Goal: Task Accomplishment & Management: Complete application form

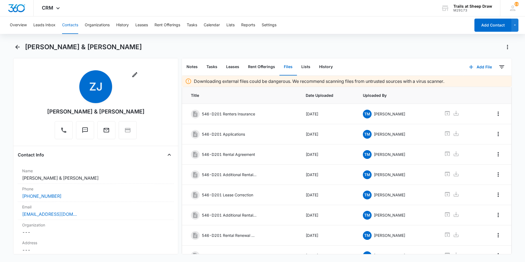
scroll to position [28, 0]
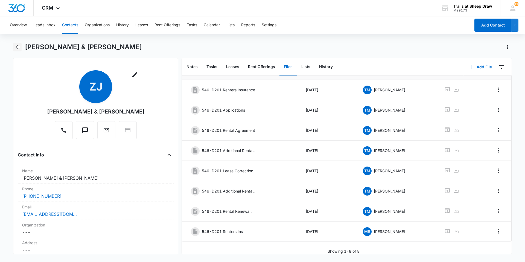
click at [16, 49] on icon "Back" at bounding box center [17, 47] width 7 height 7
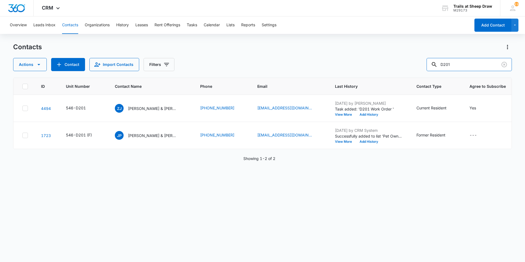
drag, startPoint x: 462, startPoint y: 66, endPoint x: 427, endPoint y: 70, distance: 34.9
click at [427, 70] on div "Actions Contact Import Contacts Filters D201" at bounding box center [262, 64] width 499 height 13
type input "W206"
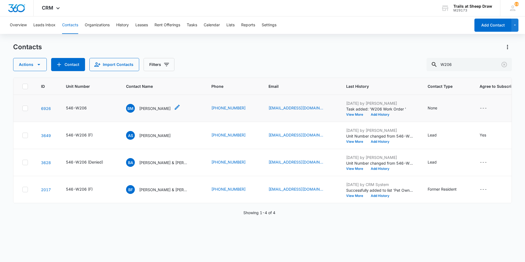
click at [156, 108] on p "[PERSON_NAME]" at bounding box center [154, 109] width 31 height 6
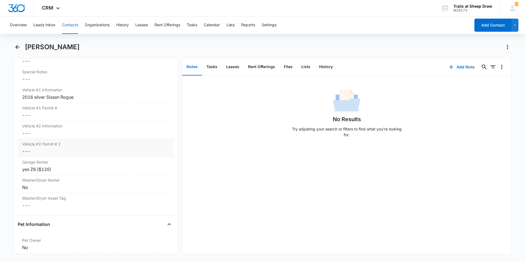
scroll to position [520, 0]
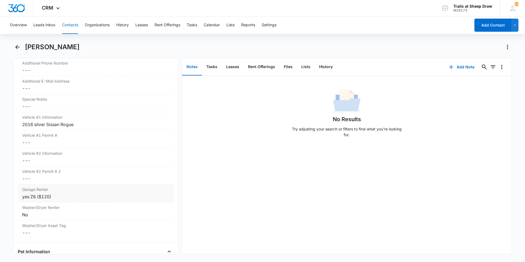
click at [64, 198] on div "yes Z6 ($120)" at bounding box center [95, 196] width 147 height 7
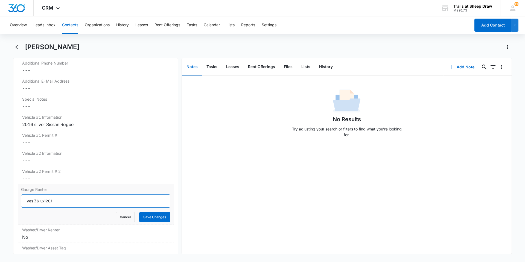
click at [39, 202] on input "yes Z6 ($120)" at bounding box center [95, 200] width 149 height 13
type input "yes W2 ($120)"
click at [159, 220] on button "Save Changes" at bounding box center [154, 217] width 31 height 10
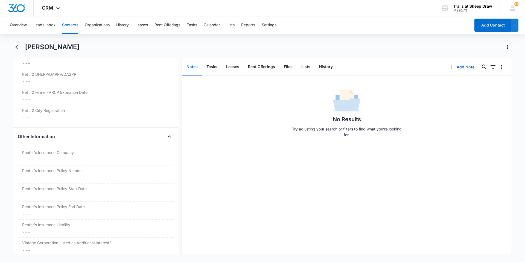
scroll to position [1148, 0]
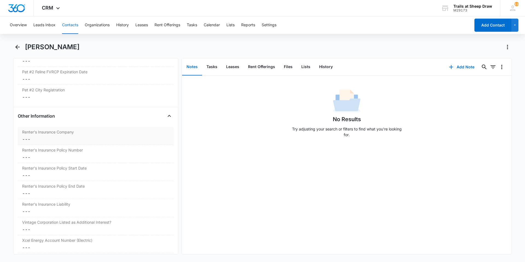
click at [44, 141] on dd "Cancel Save Changes ---" at bounding box center [95, 139] width 147 height 7
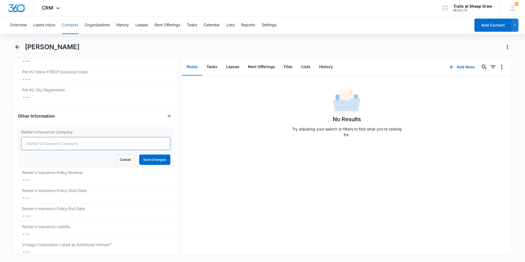
click at [46, 143] on input "Renter's Insurance Company" at bounding box center [95, 143] width 149 height 13
type input "Lemonade"
click at [148, 159] on button "Save Changes" at bounding box center [154, 159] width 31 height 10
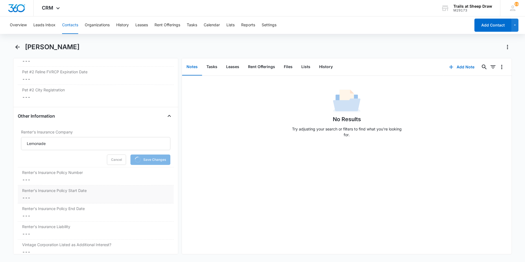
click at [92, 185] on div "Renter's Insurance Policy Start Date Cancel Save Changes ---" at bounding box center [96, 194] width 156 height 18
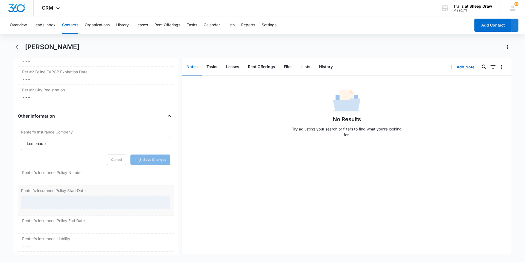
click at [91, 180] on dd "Cancel Save Changes ---" at bounding box center [95, 179] width 147 height 7
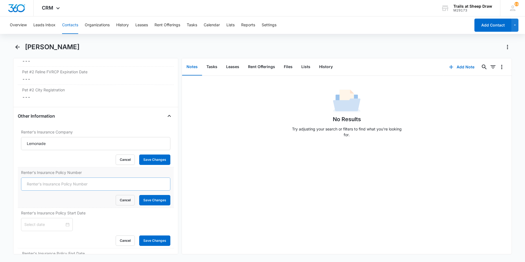
click at [69, 183] on input "Renter's Insurance Policy Number" at bounding box center [95, 183] width 149 height 13
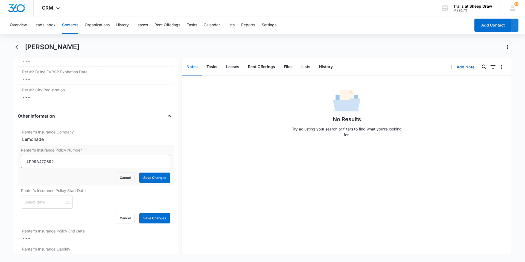
click at [43, 161] on input "LP99A47C892" at bounding box center [95, 161] width 149 height 13
type input "LP99A14C892"
click at [161, 176] on button "Save Changes" at bounding box center [154, 178] width 31 height 10
click at [65, 203] on div at bounding box center [46, 202] width 45 height 6
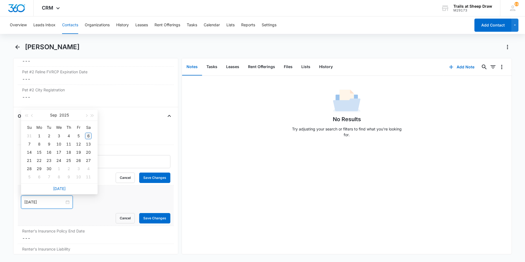
type input "[DATE]"
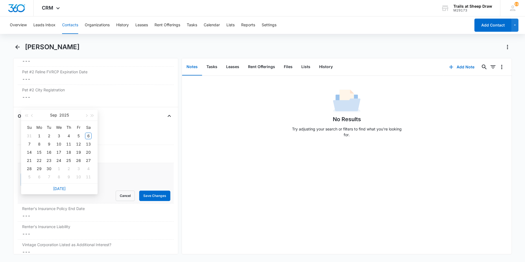
type input "[DATE]"
click at [34, 116] on button "button" at bounding box center [32, 115] width 6 height 11
type input "[DATE]"
click at [80, 168] on div "29" at bounding box center [78, 168] width 7 height 7
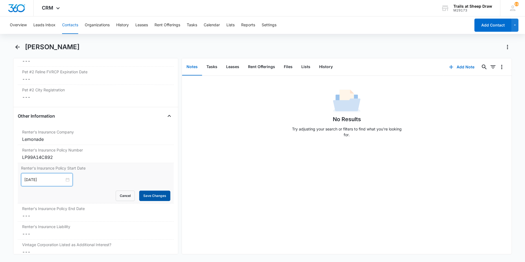
click at [155, 198] on button "Save Changes" at bounding box center [154, 196] width 31 height 10
click at [81, 220] on div "Renter's Insurance Policy End Date Cancel Save Changes ---" at bounding box center [96, 212] width 156 height 18
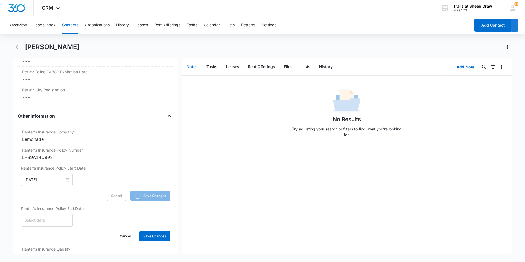
click at [62, 219] on div at bounding box center [46, 220] width 45 height 6
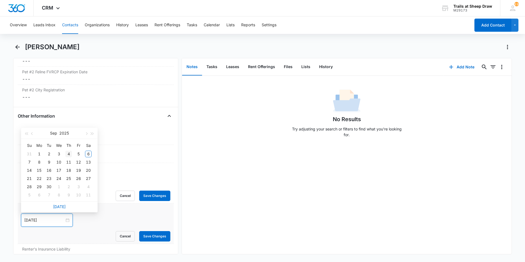
type input "[DATE]"
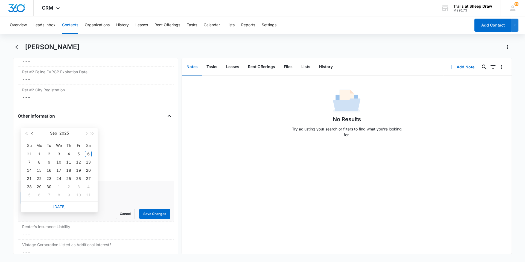
click at [30, 133] on button "button" at bounding box center [32, 133] width 6 height 11
click at [91, 133] on span "button" at bounding box center [92, 133] width 3 height 3
type input "[DATE]"
click at [89, 187] on div "29" at bounding box center [88, 186] width 7 height 7
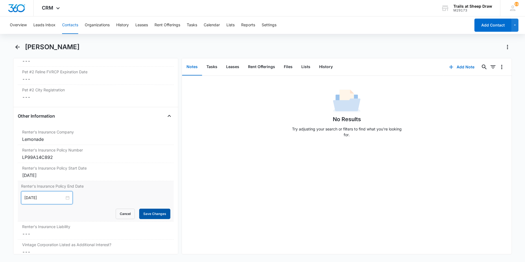
click at [159, 215] on button "Save Changes" at bounding box center [154, 214] width 31 height 10
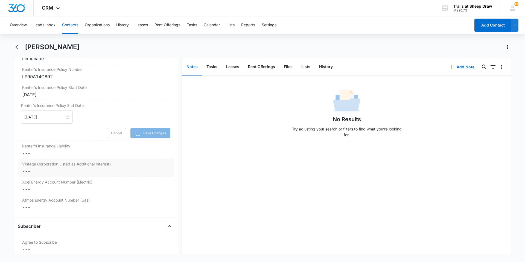
scroll to position [1230, 0]
click at [56, 152] on dd "Cancel Save Changes ---" at bounding box center [95, 151] width 147 height 7
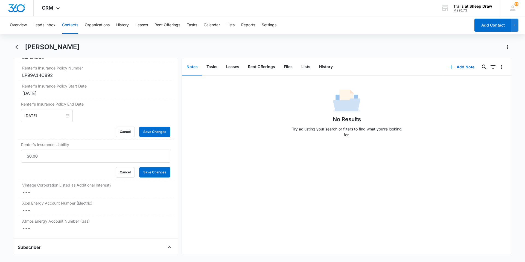
click at [51, 159] on dl "Renter's Insurance Company Cancel Save Changes Lemonade Renter's Insurance Poli…" at bounding box center [96, 139] width 156 height 189
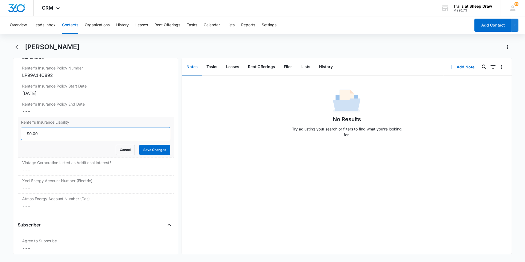
click at [53, 139] on input "Renter's Insurance Liability" at bounding box center [95, 133] width 149 height 13
type input "$300,000.00"
click at [150, 147] on button "Save Changes" at bounding box center [154, 150] width 31 height 10
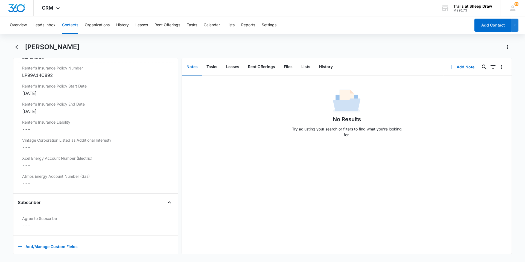
scroll to position [1240, 0]
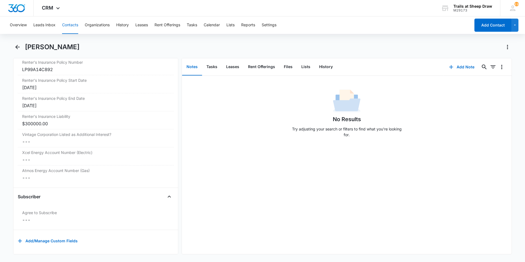
click at [82, 138] on dd "Cancel Save Changes ---" at bounding box center [95, 141] width 147 height 7
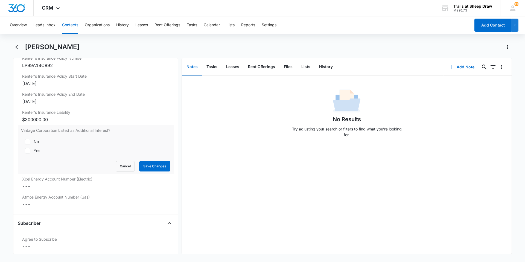
click at [45, 151] on label "Yes" at bounding box center [95, 151] width 149 height 6
click at [25, 151] on input "Yes" at bounding box center [23, 151] width 4 height 4
checkbox input "true"
click at [149, 165] on button "Save Changes" at bounding box center [154, 166] width 31 height 10
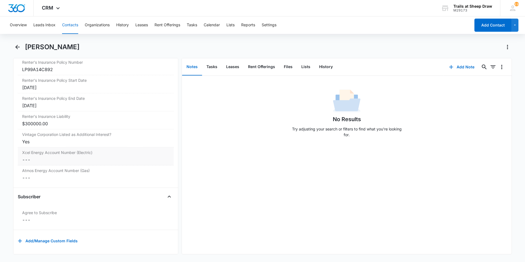
click at [109, 150] on label "Xcel Energy Account Number (Electric)" at bounding box center [95, 153] width 147 height 6
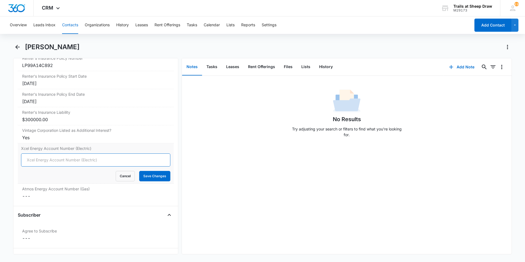
click at [71, 162] on input "Xcel Energy Account Number (Electric)" at bounding box center [95, 159] width 149 height 13
type input "53-00146334187-8"
click at [142, 177] on button "Save Changes" at bounding box center [154, 176] width 31 height 10
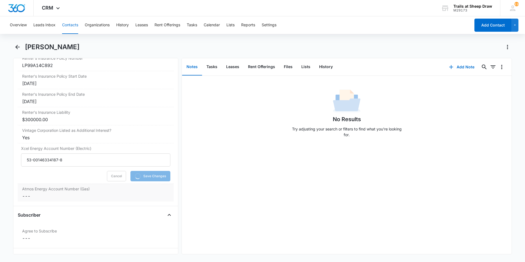
click at [77, 196] on dd "Cancel Save Changes ---" at bounding box center [95, 196] width 147 height 7
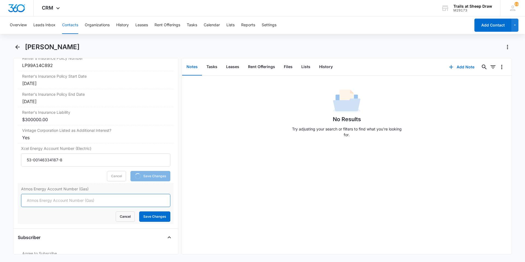
click at [61, 203] on input "Atmos Energy Account Number (Gas)" at bounding box center [95, 200] width 149 height 13
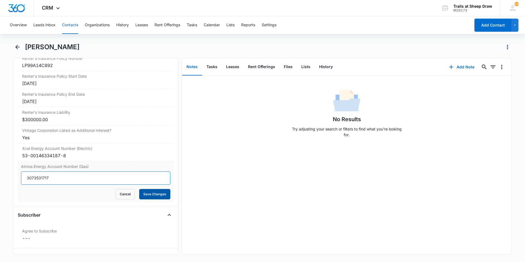
type input "3073531717"
click at [144, 196] on button "Save Changes" at bounding box center [154, 194] width 31 height 10
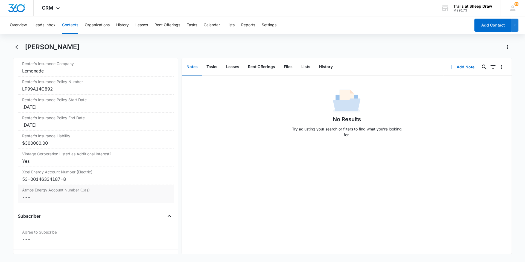
scroll to position [1208, 0]
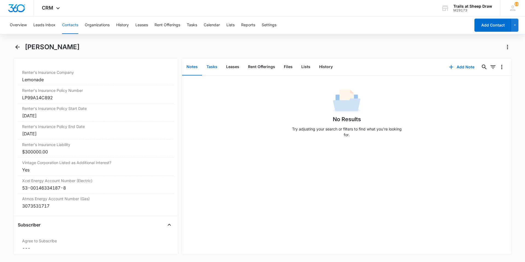
click at [215, 66] on button "Tasks" at bounding box center [212, 67] width 20 height 17
click at [288, 68] on button "Files" at bounding box center [287, 67] width 17 height 17
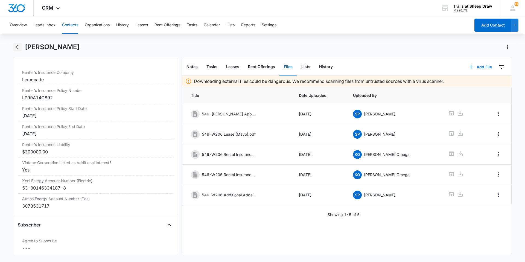
click at [13, 46] on button "Back" at bounding box center [17, 47] width 8 height 9
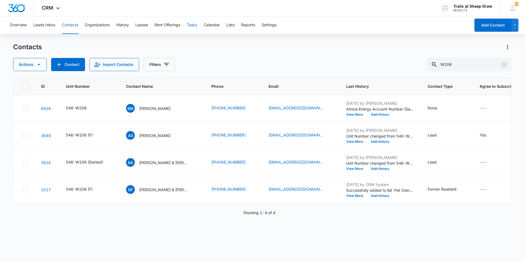
click at [196, 25] on button "Tasks" at bounding box center [192, 24] width 10 height 17
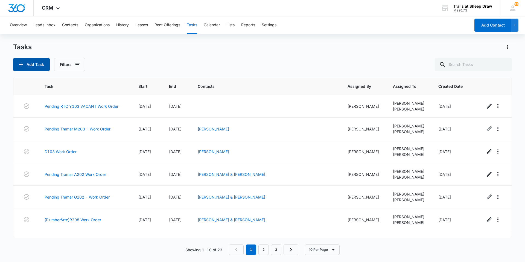
click at [16, 66] on button "Add Task" at bounding box center [31, 64] width 37 height 13
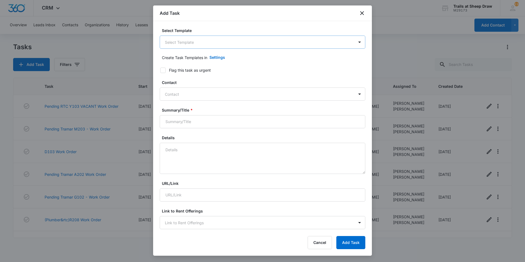
click at [170, 43] on body "CRM Apps Reputation Websites Forms CRM Email Social Content Ads Intelligence Fi…" at bounding box center [262, 131] width 525 height 262
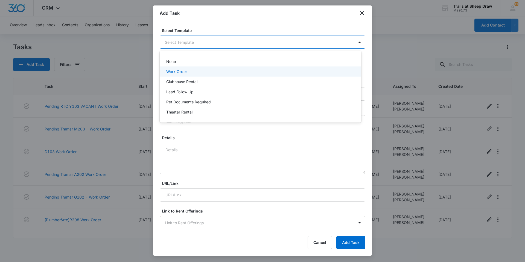
click at [174, 72] on p "Work Order" at bounding box center [176, 72] width 21 height 6
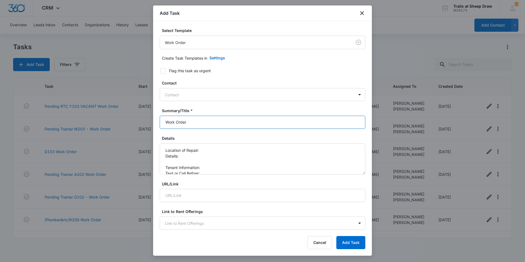
click at [162, 122] on input "Work Order" at bounding box center [263, 122] width 206 height 13
type input "Clubhouse - Work Order"
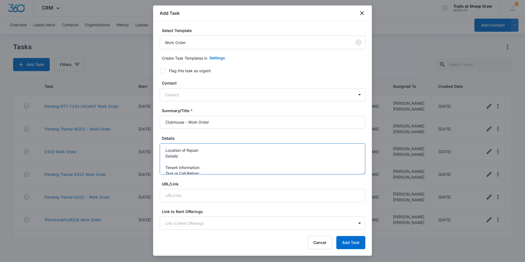
click at [212, 151] on textarea "Location of Repair: Details: Tenant Information: Text or Call Before:" at bounding box center [263, 158] width 206 height 31
click at [214, 155] on textarea "Location of Repair: clubhouse thermostat Details: Tenant Information: Text or C…" at bounding box center [263, 158] width 206 height 31
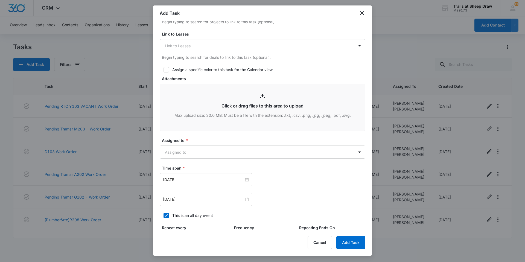
scroll to position [219, 0]
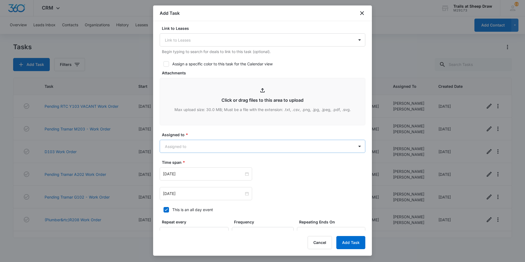
type textarea "Location of Repair: clubhouse thermostat Details: the screen of the thermostat …"
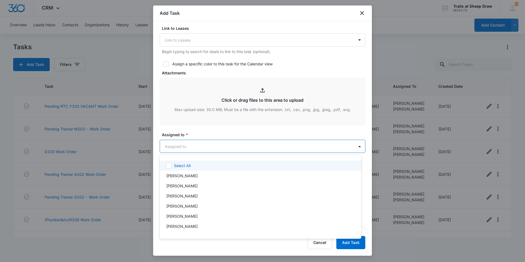
click at [212, 148] on body "CRM Apps Reputation Websites Forms CRM Email Social Content Ads Intelligence Fi…" at bounding box center [262, 131] width 525 height 262
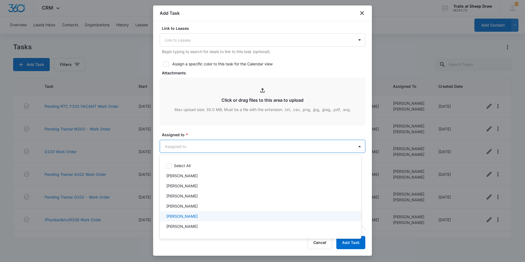
click at [194, 217] on div "[PERSON_NAME]" at bounding box center [259, 216] width 187 height 6
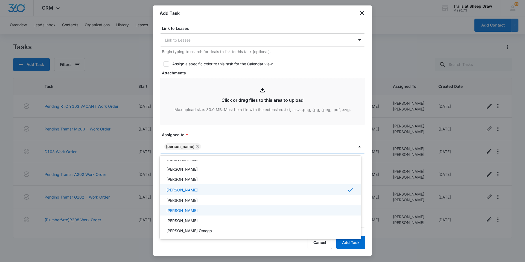
click at [194, 211] on p "[PERSON_NAME]" at bounding box center [181, 211] width 31 height 6
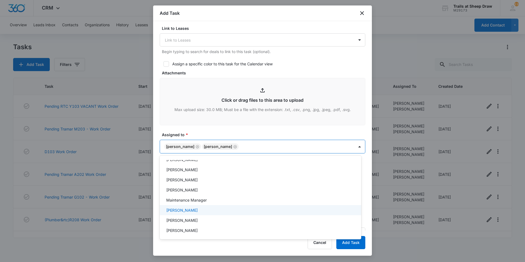
scroll to position [131, 0]
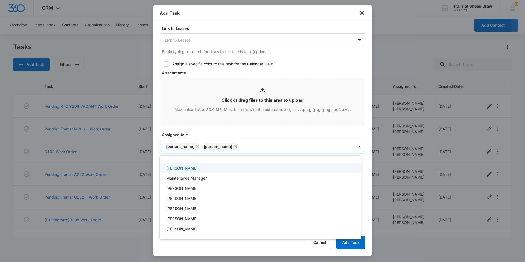
click at [229, 132] on div at bounding box center [262, 131] width 525 height 262
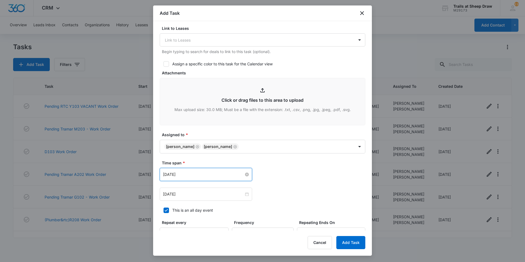
click at [210, 174] on input "[DATE]" at bounding box center [203, 174] width 81 height 6
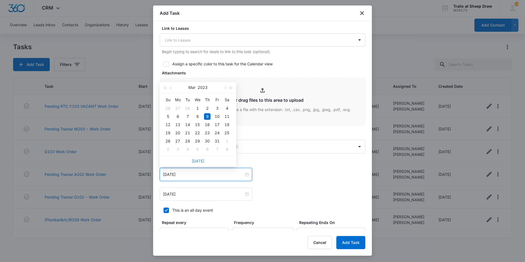
click at [196, 161] on link "[DATE]" at bounding box center [198, 161] width 13 height 5
type input "[DATE]"
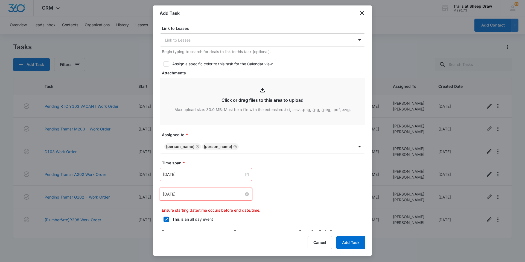
click at [194, 193] on input "[DATE]" at bounding box center [203, 194] width 81 height 6
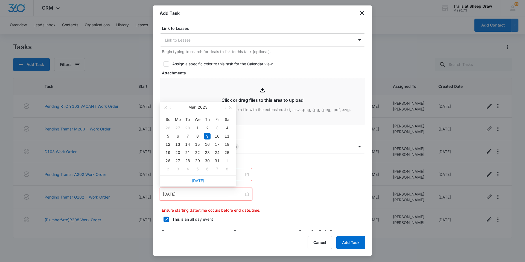
click at [198, 179] on link "[DATE]" at bounding box center [198, 180] width 13 height 5
type input "[DATE]"
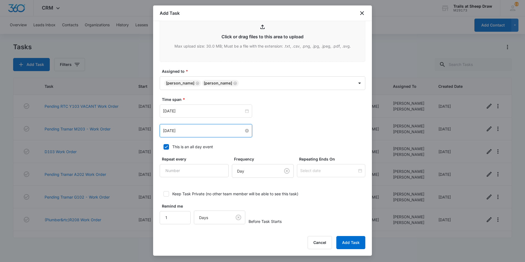
scroll to position [282, 0]
click at [362, 245] on button "Add Task" at bounding box center [350, 242] width 29 height 13
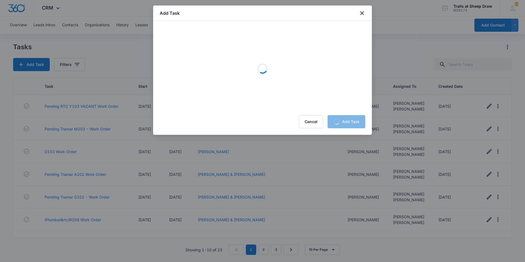
scroll to position [0, 0]
